Goal: Information Seeking & Learning: Learn about a topic

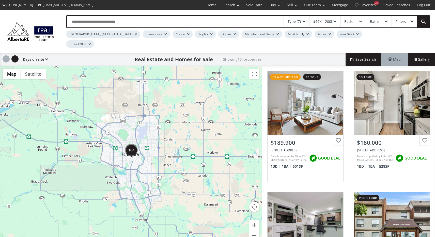
click at [242, 35] on div "Manufactured Home" at bounding box center [262, 33] width 40 height 7
click at [277, 34] on div at bounding box center [278, 34] width 3 height 2
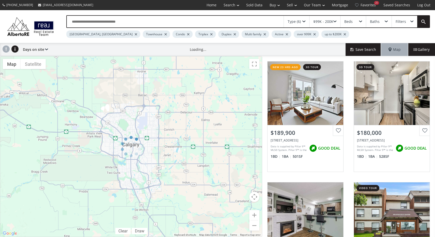
click at [335, 20] on div "$99K - 200K" at bounding box center [325, 22] width 31 height 12
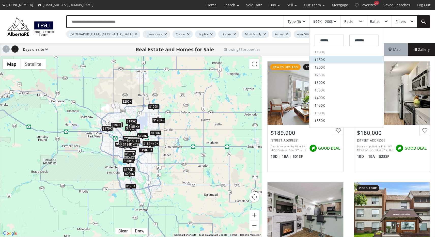
scroll to position [32, 0]
click at [332, 94] on li "$400K" at bounding box center [347, 97] width 74 height 8
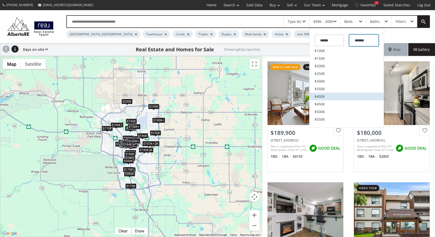
type input "*******"
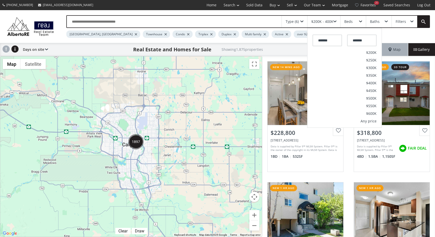
click at [357, 21] on div "Beds" at bounding box center [353, 22] width 25 height 12
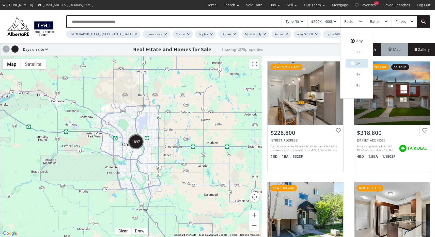
click at [354, 63] on span at bounding box center [353, 63] width 4 height 4
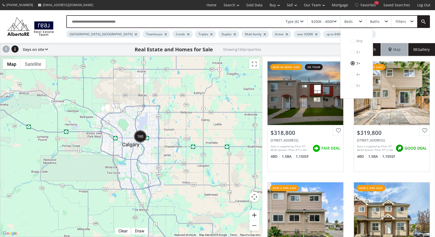
click at [252, 218] on button "Zoom in" at bounding box center [254, 215] width 10 height 10
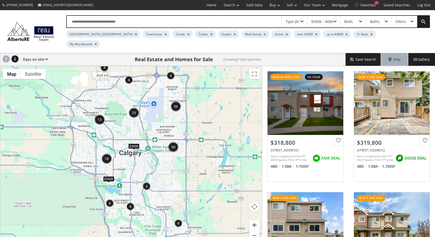
click at [252, 220] on button "Zoom in" at bounding box center [254, 225] width 10 height 10
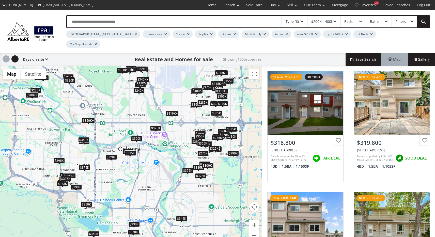
click at [87, 118] on div "$350K+" at bounding box center [88, 120] width 13 height 5
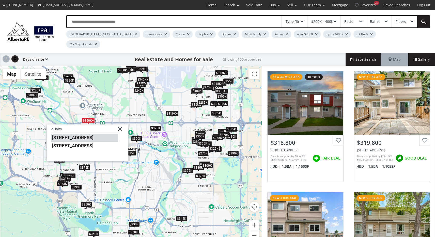
click at [86, 134] on li "[STREET_ADDRESS]" at bounding box center [84, 138] width 67 height 8
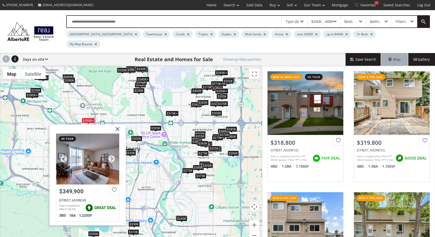
click at [85, 134] on div at bounding box center [87, 159] width 63 height 51
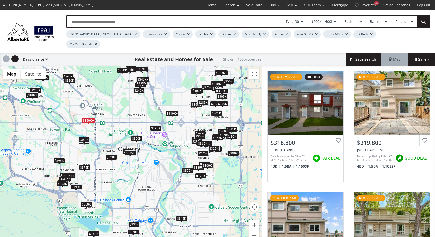
click at [71, 78] on div "$380K" at bounding box center [69, 80] width 11 height 5
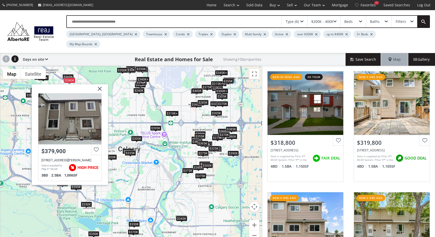
click at [138, 95] on div "To navigate, press the arrow keys. $319K+ $320K+ $320K+ $315K+ $360K $350K $345…" at bounding box center [131, 156] width 262 height 180
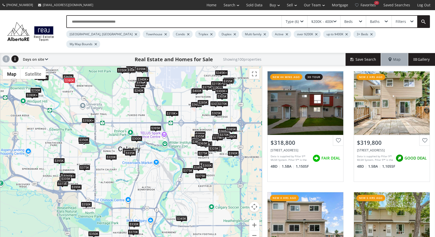
click at [84, 137] on div "$350K" at bounding box center [83, 139] width 11 height 5
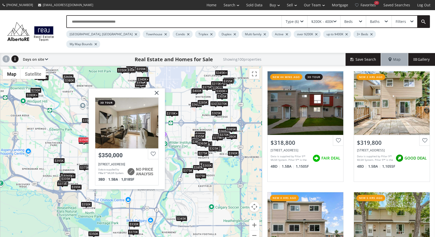
click at [79, 140] on div "To navigate, press the arrow keys. $319K+ $320K+ $320K+ $315K+ $360K $350K $345…" at bounding box center [131, 156] width 262 height 180
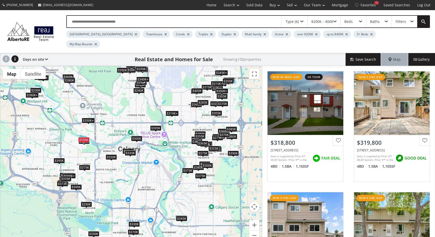
click at [111, 155] on div "$320K" at bounding box center [111, 157] width 11 height 5
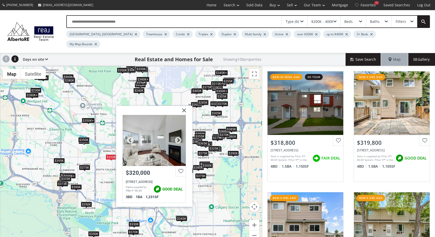
click at [145, 140] on div at bounding box center [154, 140] width 63 height 51
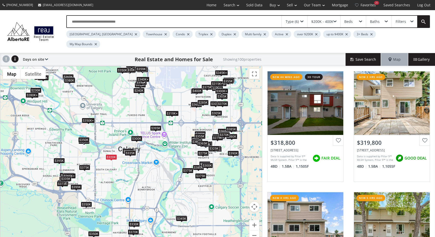
click at [87, 165] on div "$375K" at bounding box center [84, 167] width 11 height 5
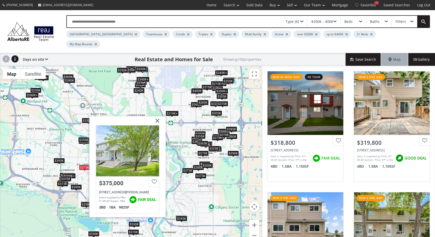
click at [157, 116] on img at bounding box center [155, 122] width 13 height 13
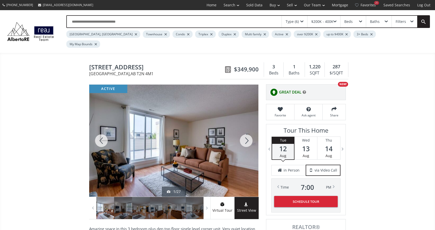
click at [249, 132] on div at bounding box center [246, 141] width 24 height 112
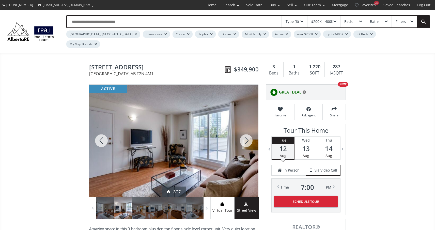
click at [249, 132] on div at bounding box center [246, 141] width 24 height 112
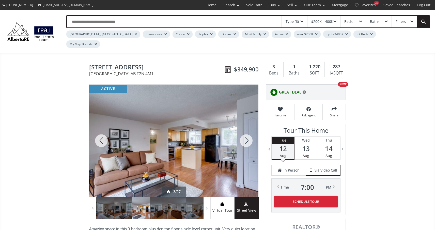
click at [249, 132] on div at bounding box center [246, 141] width 24 height 112
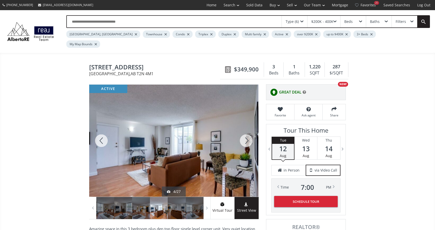
click at [249, 132] on div at bounding box center [246, 141] width 24 height 112
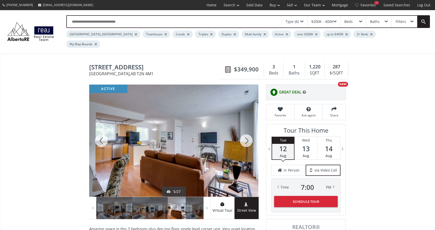
click at [249, 132] on div at bounding box center [246, 141] width 24 height 112
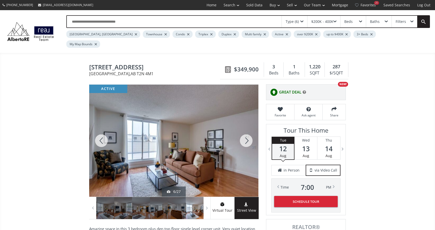
click at [249, 132] on div at bounding box center [246, 141] width 24 height 112
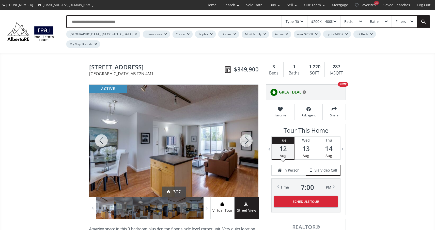
click at [249, 132] on div at bounding box center [246, 141] width 24 height 112
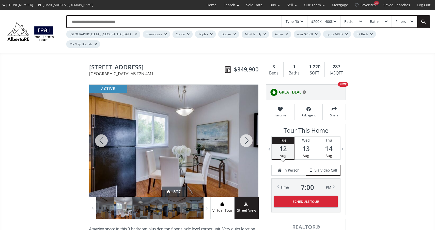
click at [248, 133] on div at bounding box center [246, 141] width 24 height 112
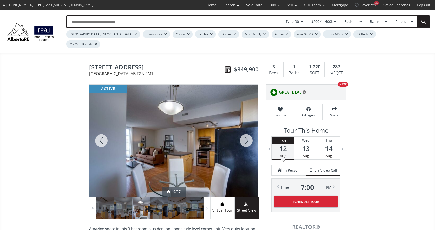
click at [248, 133] on div at bounding box center [246, 141] width 24 height 112
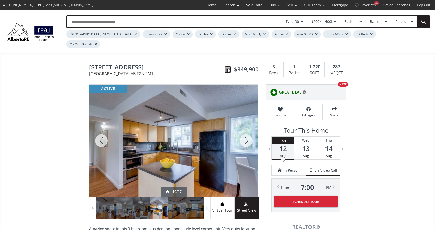
click at [248, 133] on div at bounding box center [246, 141] width 24 height 112
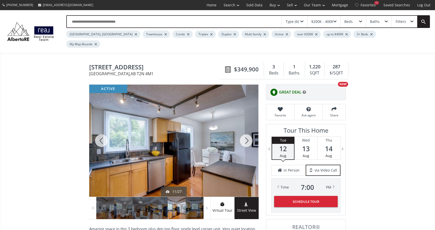
click at [248, 133] on div at bounding box center [246, 141] width 24 height 112
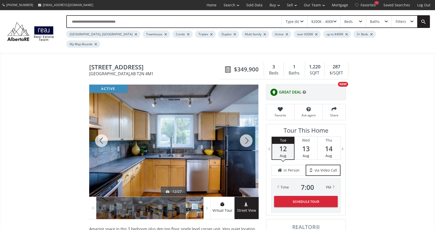
click at [248, 133] on div at bounding box center [246, 141] width 24 height 112
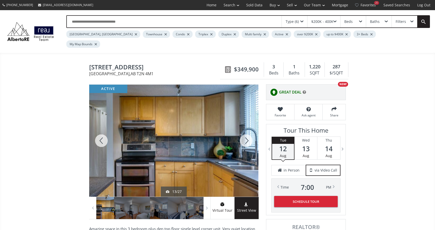
click at [248, 133] on div at bounding box center [246, 141] width 24 height 112
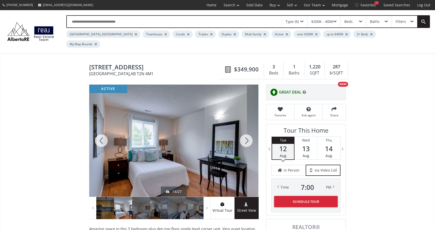
click at [248, 133] on div at bounding box center [246, 141] width 24 height 112
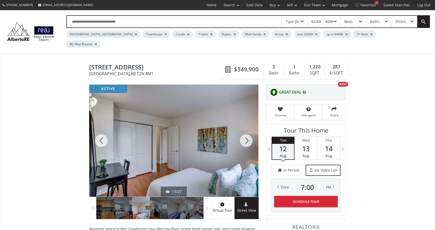
click at [248, 133] on div at bounding box center [246, 141] width 24 height 112
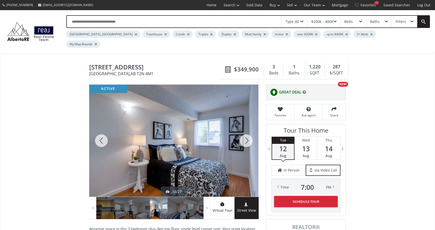
click at [248, 133] on div at bounding box center [246, 141] width 24 height 112
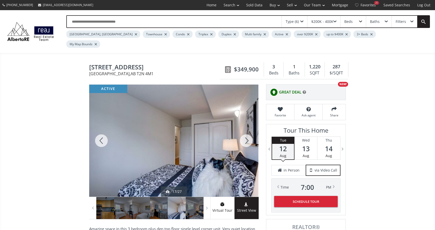
click at [248, 133] on div at bounding box center [246, 141] width 24 height 112
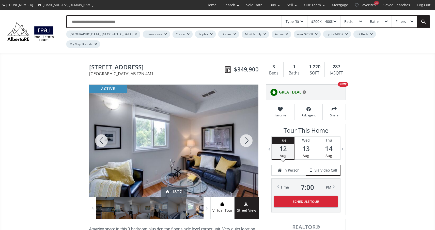
click at [248, 133] on div at bounding box center [246, 141] width 24 height 112
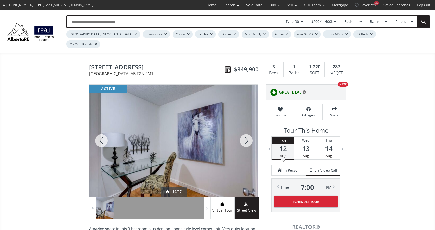
click at [248, 133] on div at bounding box center [246, 141] width 24 height 112
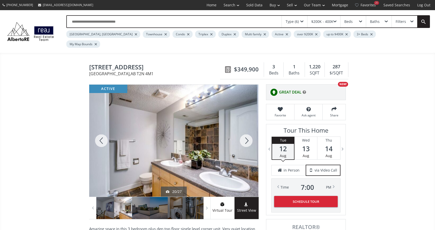
click at [248, 133] on div at bounding box center [246, 141] width 24 height 112
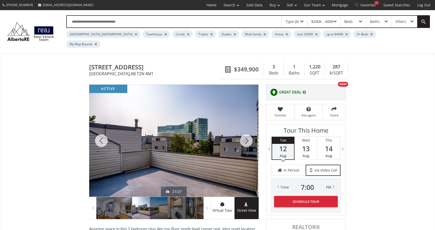
click at [248, 133] on div at bounding box center [246, 141] width 24 height 112
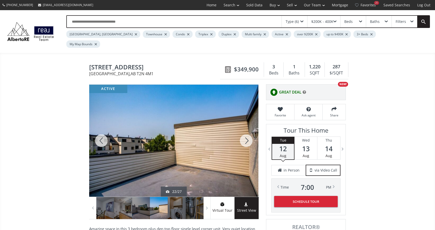
click at [248, 133] on div at bounding box center [246, 141] width 24 height 112
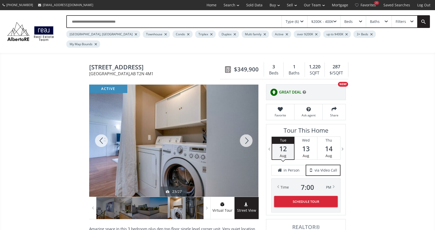
click at [248, 133] on div at bounding box center [246, 141] width 24 height 112
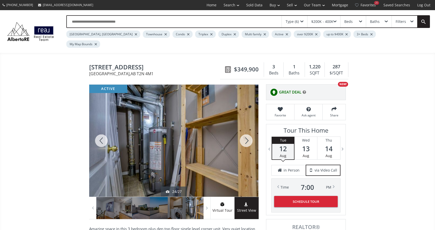
click at [248, 133] on div at bounding box center [246, 141] width 24 height 112
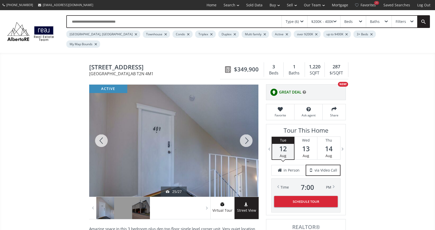
click at [248, 133] on div at bounding box center [246, 141] width 24 height 112
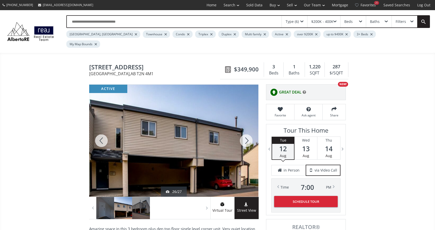
click at [248, 133] on div at bounding box center [246, 141] width 24 height 112
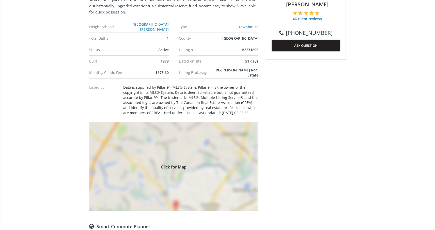
scroll to position [285, 0]
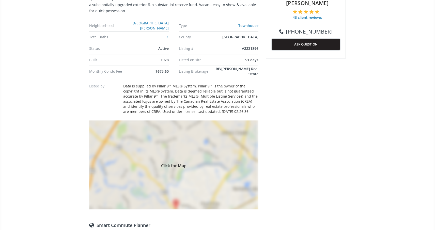
click at [174, 185] on div "Click for Map" at bounding box center [173, 164] width 169 height 89
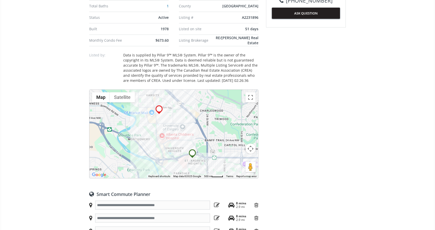
scroll to position [317, 0]
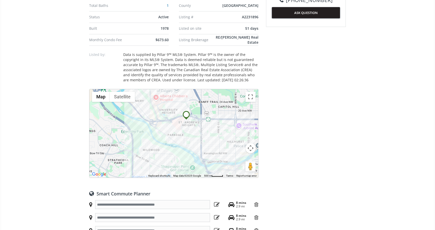
drag, startPoint x: 227, startPoint y: 127, endPoint x: 221, endPoint y: 88, distance: 39.1
click at [221, 89] on div "To navigate, press the arrow keys." at bounding box center [173, 133] width 169 height 88
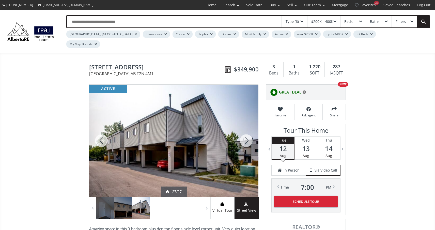
scroll to position [0, 0]
click at [230, 66] on use at bounding box center [228, 69] width 6 height 6
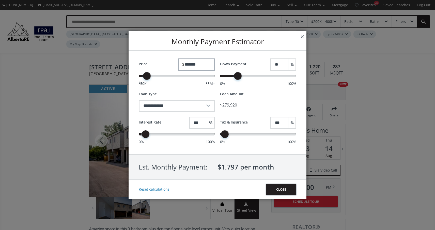
click at [189, 67] on input "*******" at bounding box center [196, 64] width 37 height 12
type input "*******"
click at [262, 86] on div "**********" at bounding box center [218, 102] width 178 height 103
click at [303, 37] on button "×" at bounding box center [302, 36] width 8 height 11
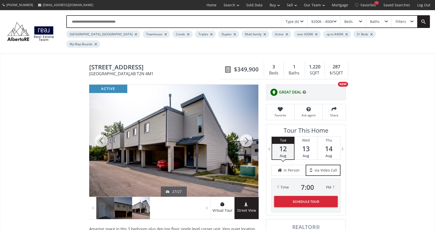
click at [245, 131] on div at bounding box center [246, 141] width 24 height 112
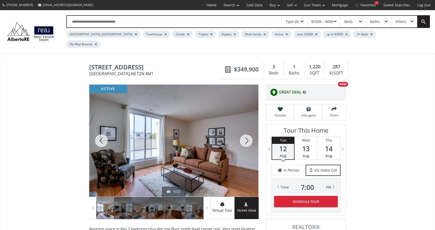
click at [245, 131] on div at bounding box center [246, 141] width 24 height 112
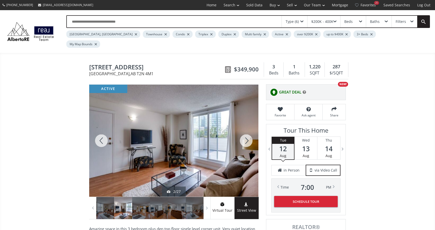
click at [245, 131] on div at bounding box center [246, 141] width 24 height 112
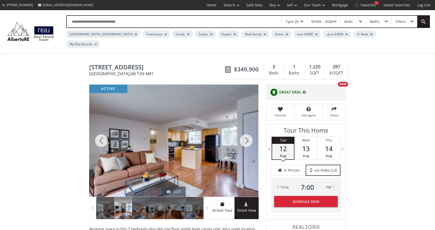
click at [245, 131] on div at bounding box center [246, 141] width 24 height 112
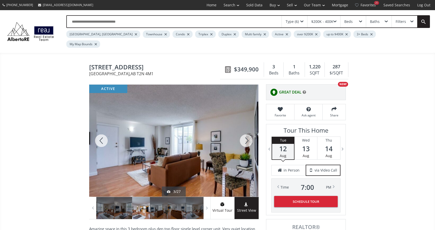
click at [245, 131] on div at bounding box center [246, 141] width 24 height 112
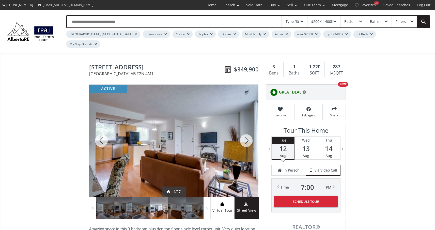
click at [245, 131] on div at bounding box center [246, 141] width 24 height 112
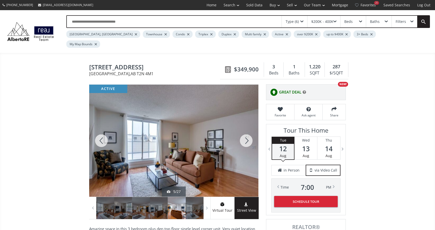
click at [245, 131] on div at bounding box center [246, 141] width 24 height 112
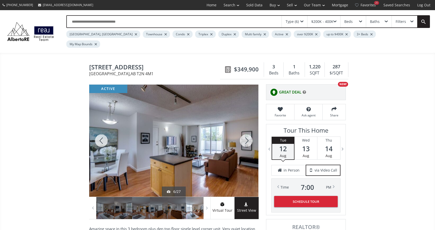
click at [245, 131] on div at bounding box center [246, 141] width 24 height 112
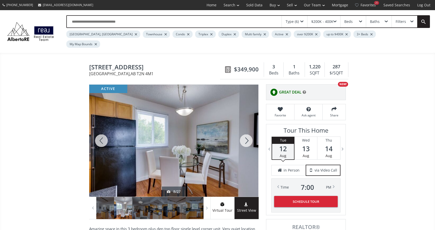
click at [245, 131] on div at bounding box center [246, 141] width 24 height 112
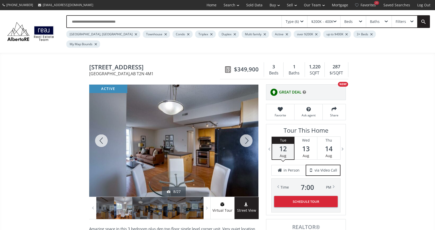
click at [245, 131] on div at bounding box center [246, 141] width 24 height 112
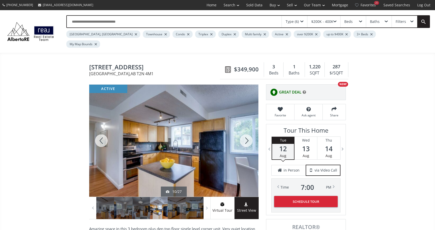
click at [245, 131] on div at bounding box center [246, 141] width 24 height 112
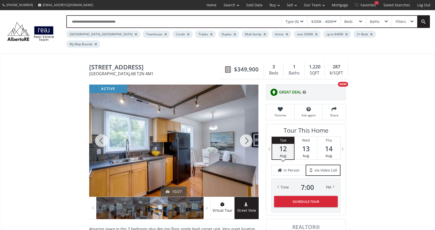
click at [245, 131] on div at bounding box center [246, 141] width 24 height 112
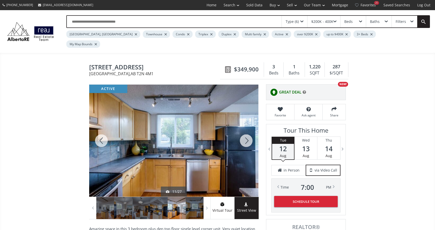
click at [245, 131] on div at bounding box center [246, 141] width 24 height 112
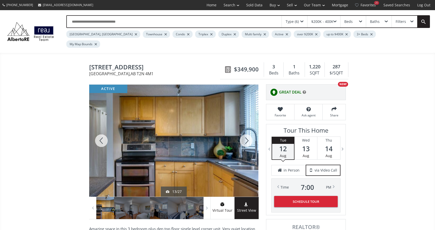
click at [245, 131] on div at bounding box center [246, 141] width 24 height 112
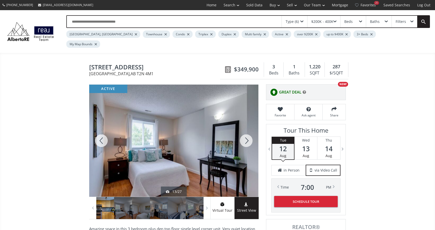
click at [245, 131] on div at bounding box center [246, 141] width 24 height 112
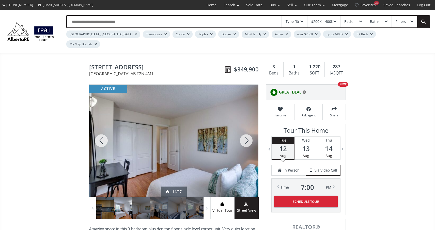
click at [245, 131] on div at bounding box center [246, 141] width 24 height 112
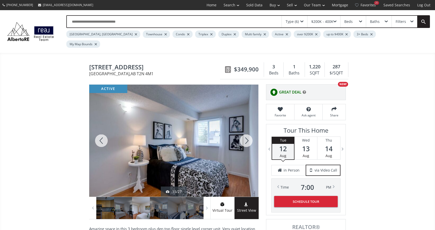
click at [245, 131] on div at bounding box center [246, 141] width 24 height 112
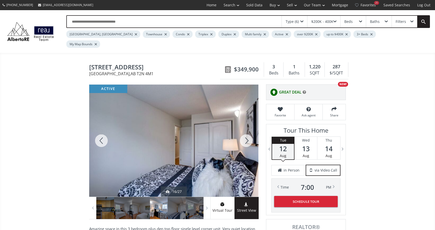
click at [245, 131] on div at bounding box center [246, 141] width 24 height 112
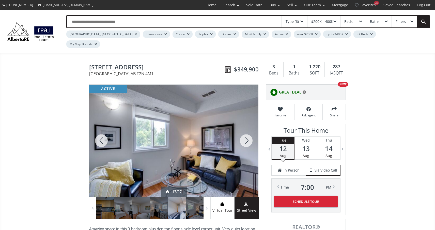
click at [245, 131] on div at bounding box center [246, 141] width 24 height 112
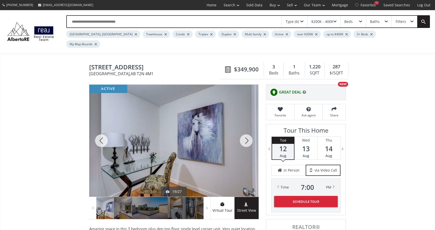
click at [245, 131] on div at bounding box center [246, 141] width 24 height 112
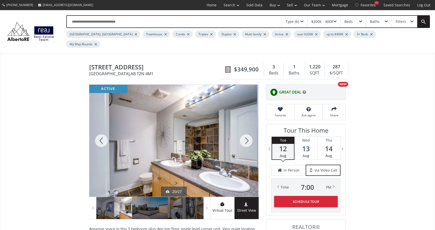
click at [245, 131] on div at bounding box center [246, 141] width 24 height 112
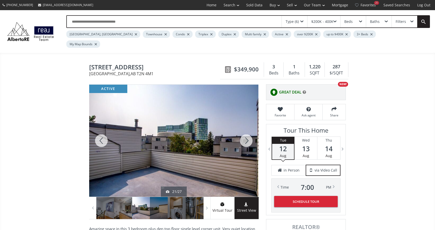
click at [245, 131] on div at bounding box center [246, 141] width 24 height 112
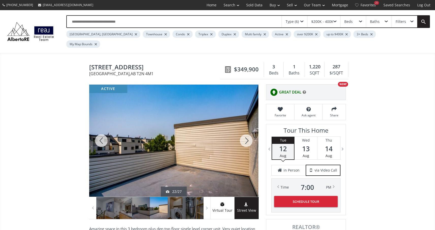
click at [245, 131] on div at bounding box center [246, 141] width 24 height 112
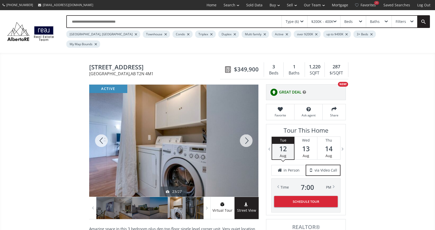
click at [245, 131] on div at bounding box center [246, 141] width 24 height 112
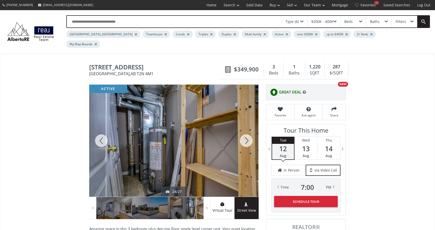
click at [245, 131] on div at bounding box center [246, 141] width 24 height 112
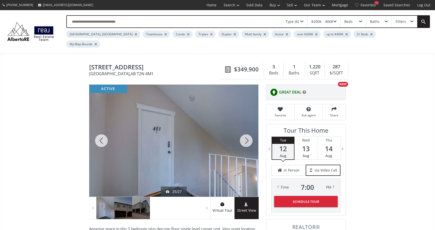
click at [245, 131] on div at bounding box center [246, 141] width 24 height 112
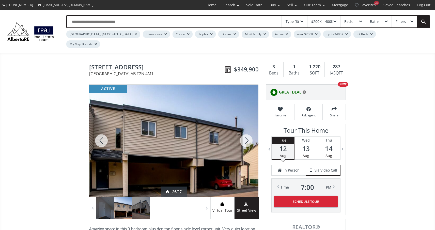
click at [245, 131] on div at bounding box center [246, 141] width 24 height 112
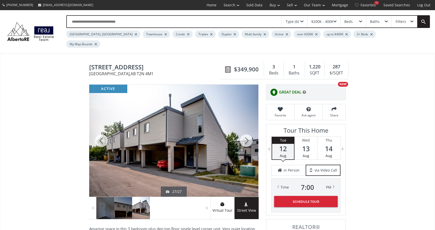
click at [245, 131] on div at bounding box center [246, 141] width 24 height 112
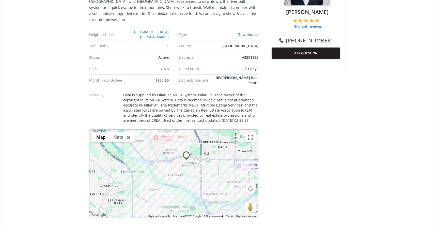
scroll to position [284, 0]
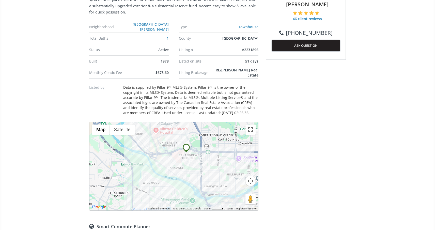
click at [250, 176] on button "Map camera controls" at bounding box center [251, 181] width 10 height 10
click at [239, 163] on button "Zoom in" at bounding box center [238, 168] width 10 height 10
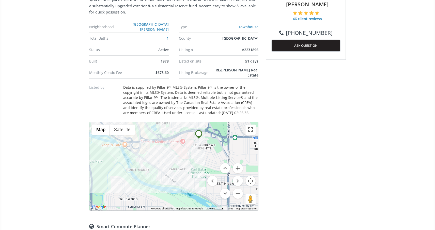
click at [239, 163] on button "Zoom in" at bounding box center [238, 168] width 10 height 10
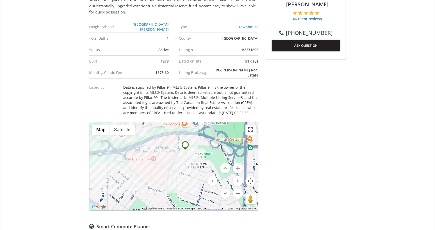
drag, startPoint x: 212, startPoint y: 131, endPoint x: 174, endPoint y: 170, distance: 55.0
click at [174, 170] on div "To navigate, press the arrow keys." at bounding box center [173, 166] width 169 height 88
click at [240, 189] on button "Zoom out" at bounding box center [238, 194] width 10 height 10
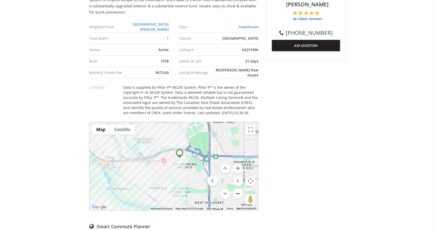
click at [240, 189] on button "Zoom out" at bounding box center [238, 194] width 10 height 10
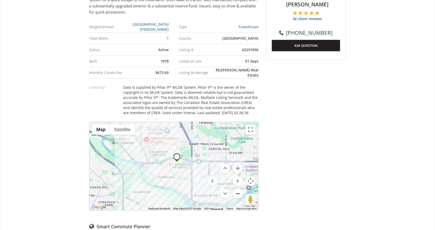
click at [240, 189] on button "Zoom out" at bounding box center [238, 194] width 10 height 10
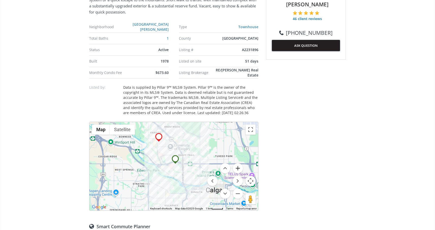
click at [237, 163] on button "Zoom in" at bounding box center [238, 168] width 10 height 10
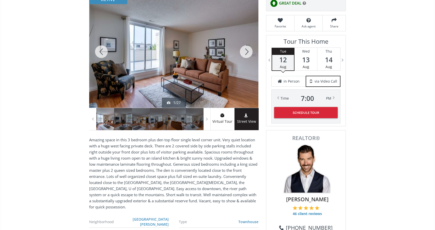
scroll to position [41, 0]
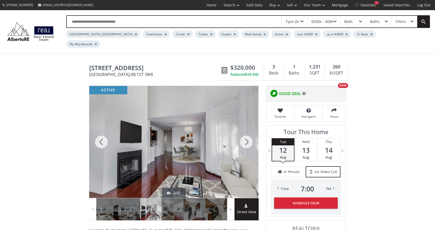
click at [249, 129] on div at bounding box center [246, 142] width 24 height 112
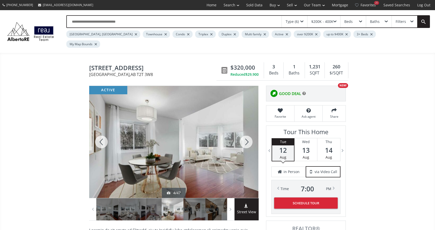
click at [249, 129] on div at bounding box center [246, 142] width 24 height 112
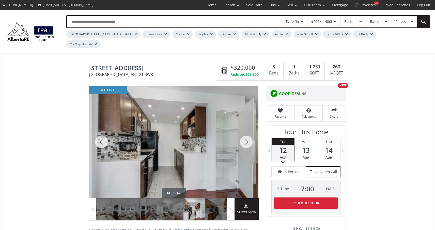
click at [249, 129] on div at bounding box center [246, 142] width 24 height 112
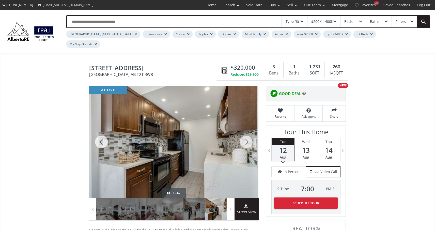
click at [249, 129] on div at bounding box center [246, 142] width 24 height 112
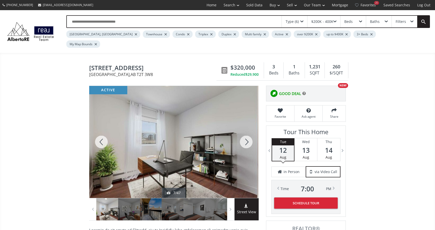
click at [249, 129] on div at bounding box center [246, 142] width 24 height 112
